Goal: Navigation & Orientation: Find specific page/section

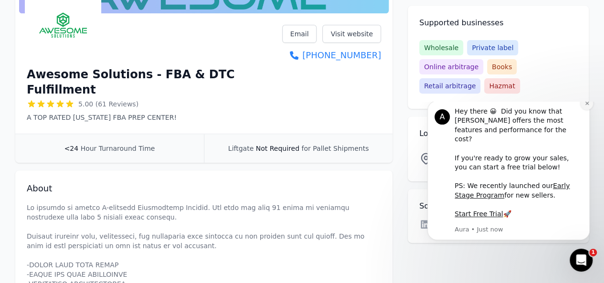
click at [587, 106] on icon "Dismiss notification" at bounding box center [586, 103] width 5 height 5
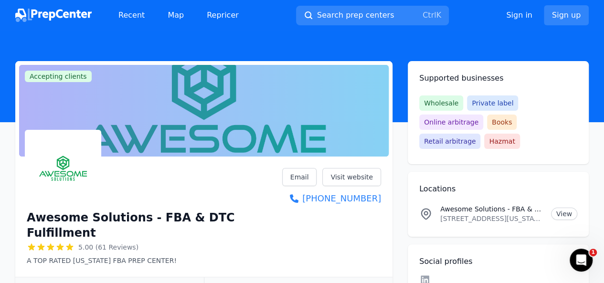
click at [83, 16] on img at bounding box center [53, 15] width 76 height 13
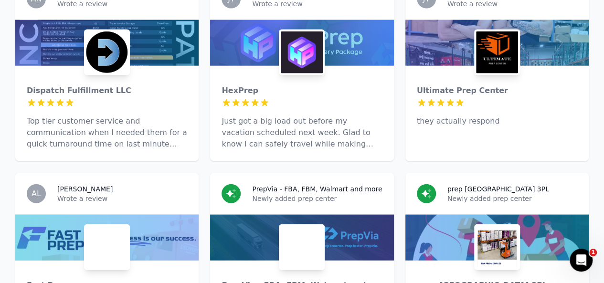
scroll to position [1031, 0]
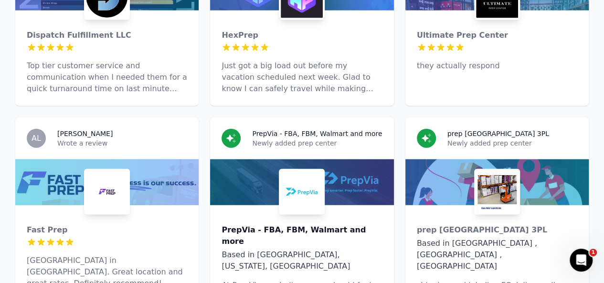
click at [310, 224] on div "PrepVia - FBA, FBM, Walmart and more" at bounding box center [301, 235] width 160 height 23
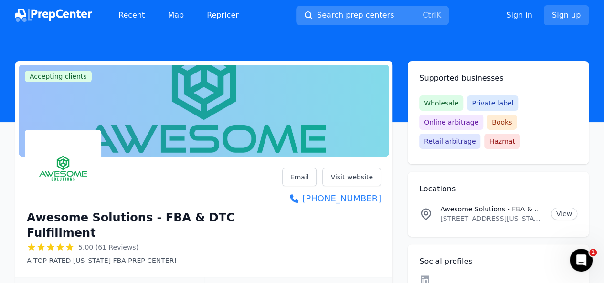
click at [377, 18] on span "Search prep centers" at bounding box center [355, 15] width 77 height 11
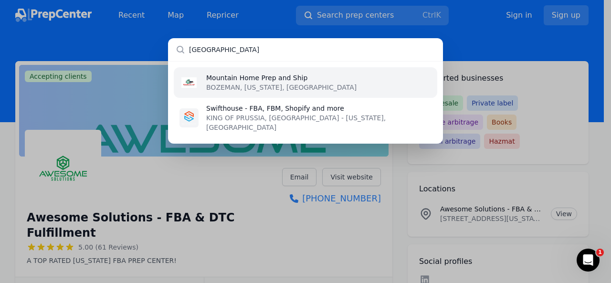
type input "[GEOGRAPHIC_DATA]"
click at [275, 87] on p "BOZEMAN, [US_STATE], [GEOGRAPHIC_DATA]" at bounding box center [281, 88] width 150 height 10
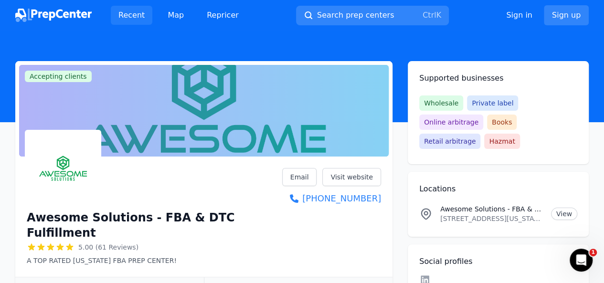
click at [134, 14] on link "Recent" at bounding box center [132, 15] width 42 height 19
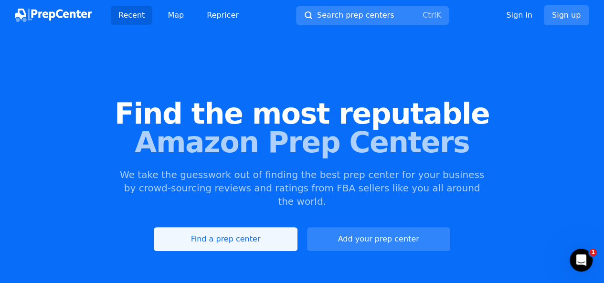
click at [257, 227] on link "Find a prep center" at bounding box center [225, 239] width 143 height 24
